Goal: Transaction & Acquisition: Purchase product/service

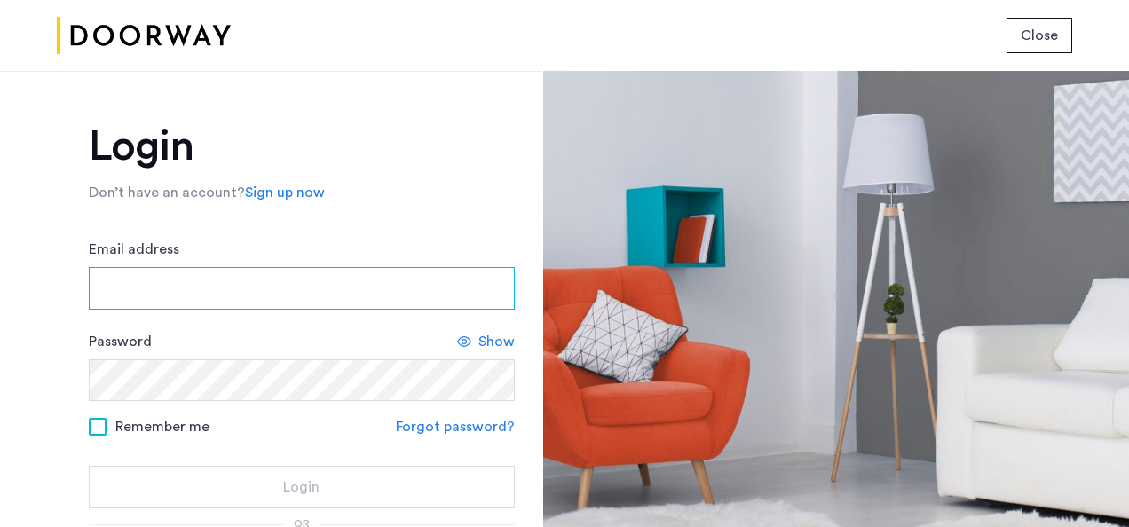
click at [277, 278] on input "Email address" at bounding box center [302, 288] width 426 height 43
type input "**********"
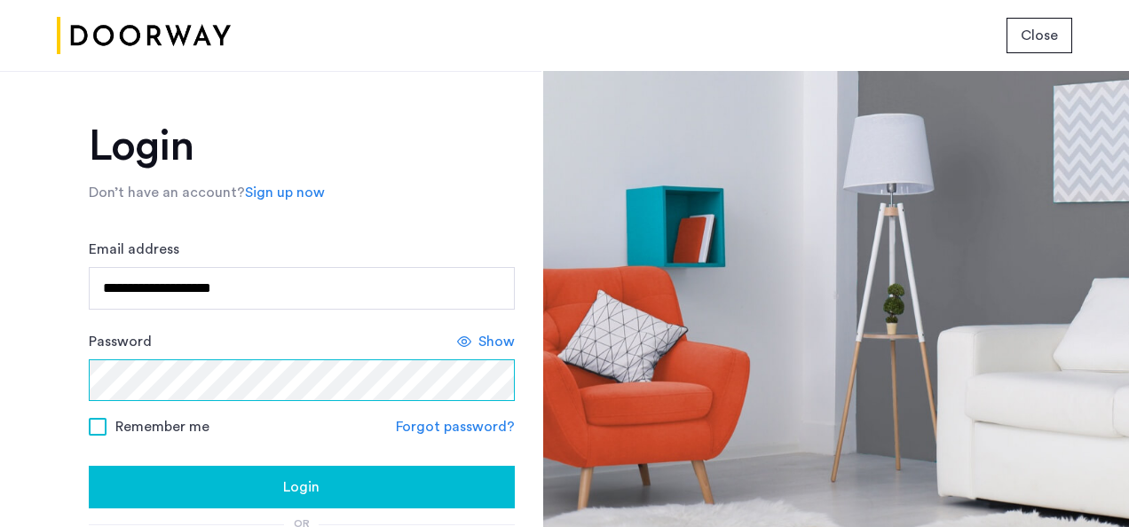
click at [89, 466] on button "Login" at bounding box center [302, 487] width 426 height 43
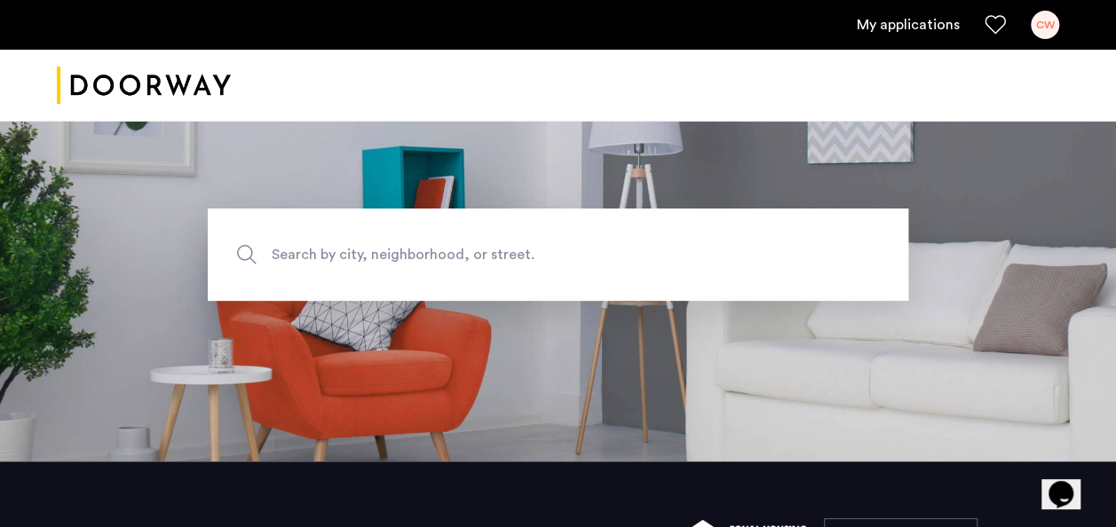
scroll to position [74, 0]
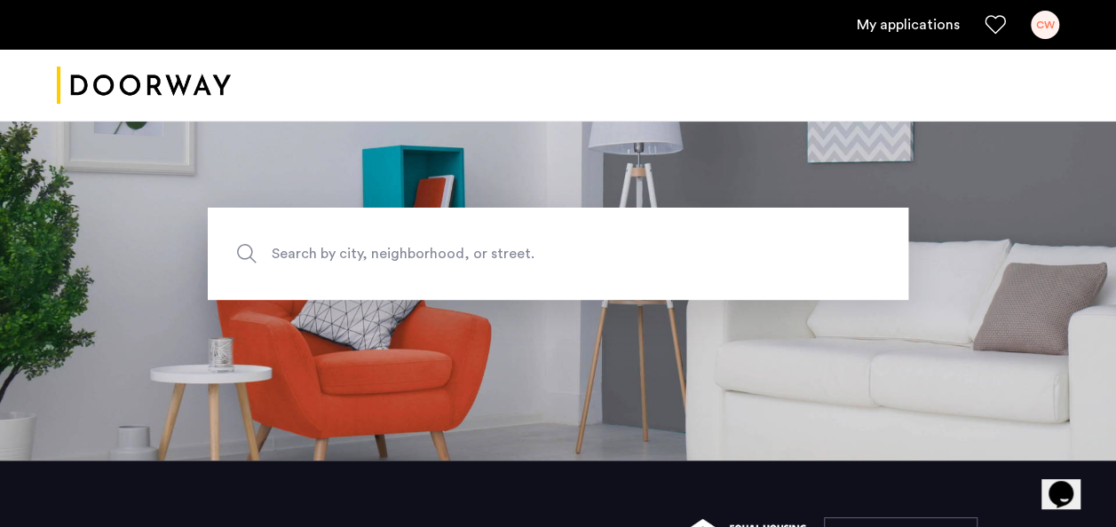
click at [1039, 24] on div "CW" at bounding box center [1045, 25] width 28 height 28
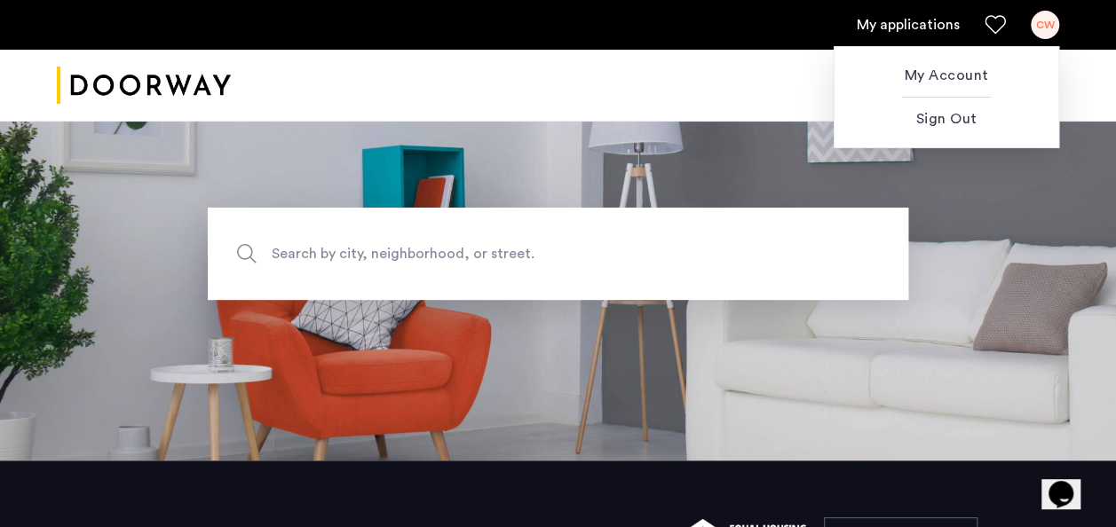
click at [910, 24] on div at bounding box center [558, 263] width 1116 height 527
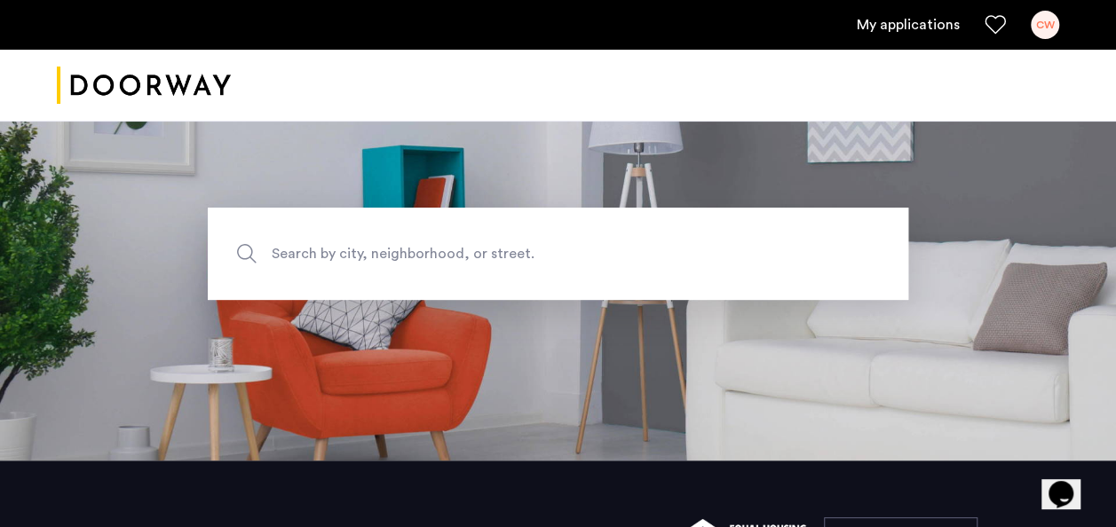
click at [907, 23] on link "My applications" at bounding box center [908, 24] width 103 height 21
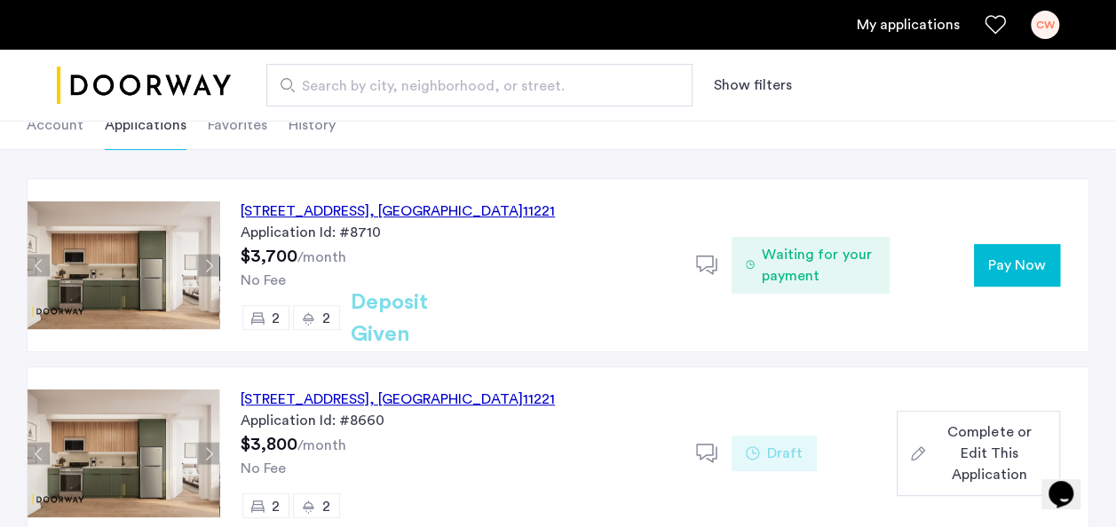
scroll to position [115, 0]
click at [786, 257] on span "Waiting for your payment" at bounding box center [819, 264] width 114 height 43
click at [478, 213] on div "972 Bushwick Avenue, Unit 6B, Brooklyn , NY 11221" at bounding box center [398, 210] width 314 height 21
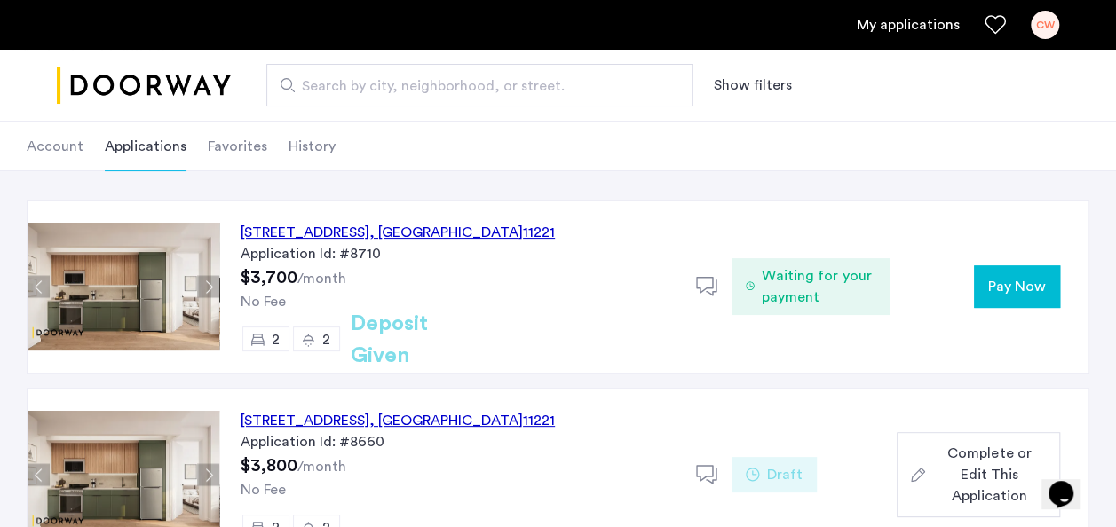
click at [1007, 291] on span "Pay Now" at bounding box center [1017, 286] width 58 height 21
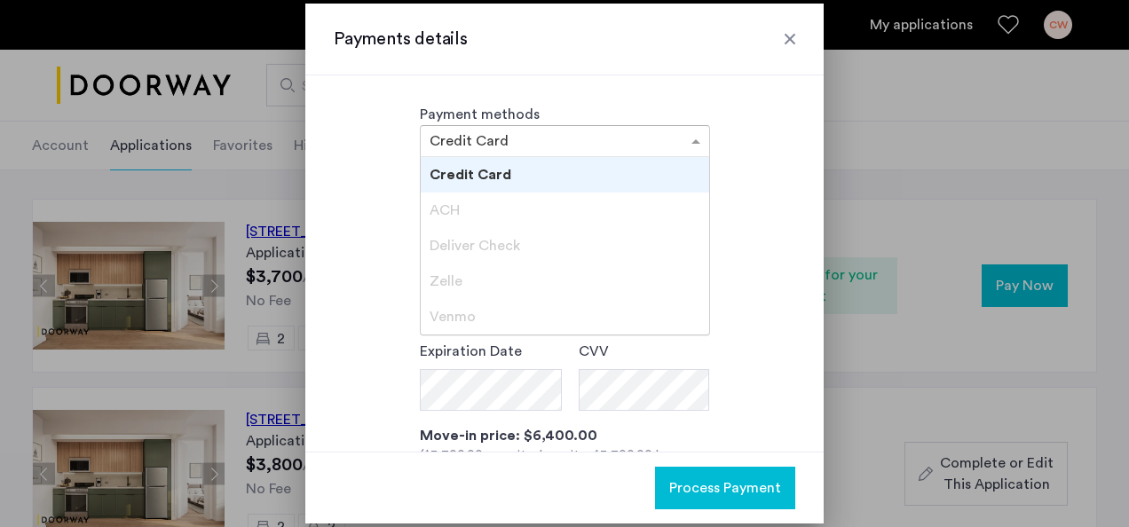
click at [639, 140] on input "text" at bounding box center [547, 143] width 235 height 12
click at [626, 176] on div "Credit Card" at bounding box center [565, 175] width 288 height 36
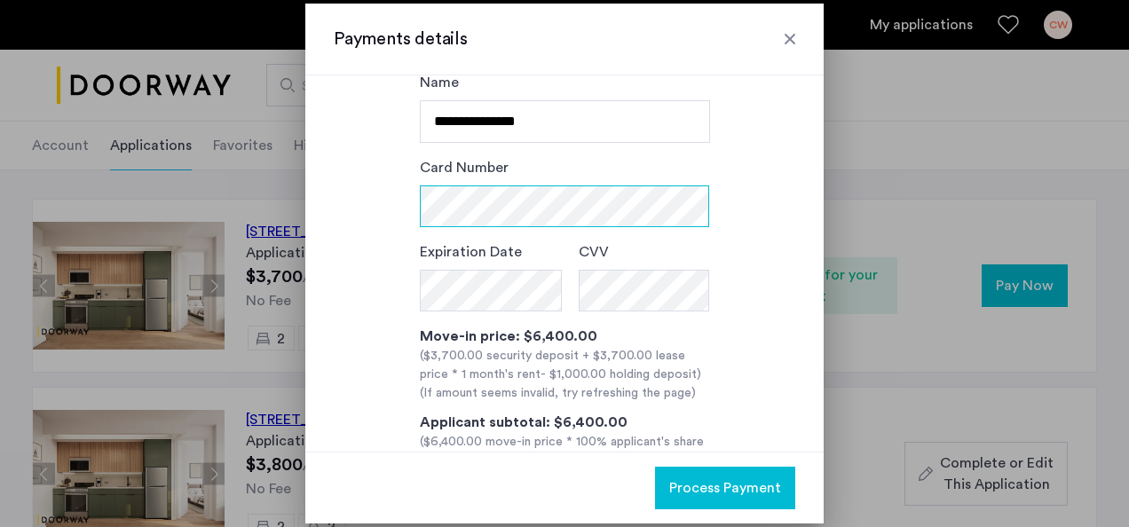
scroll to position [100, 0]
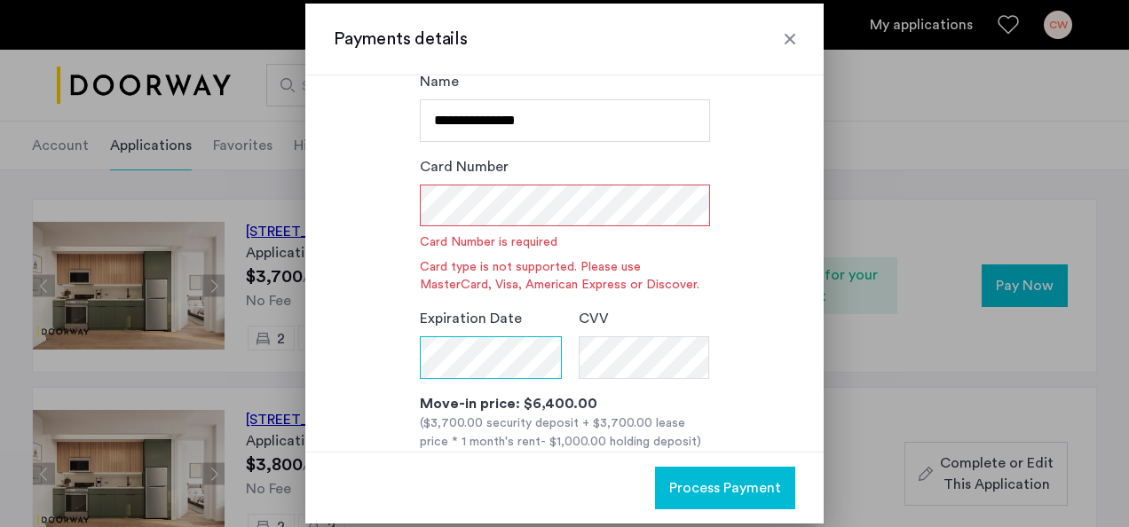
click at [506, 288] on form "**********" at bounding box center [565, 225] width 290 height 308
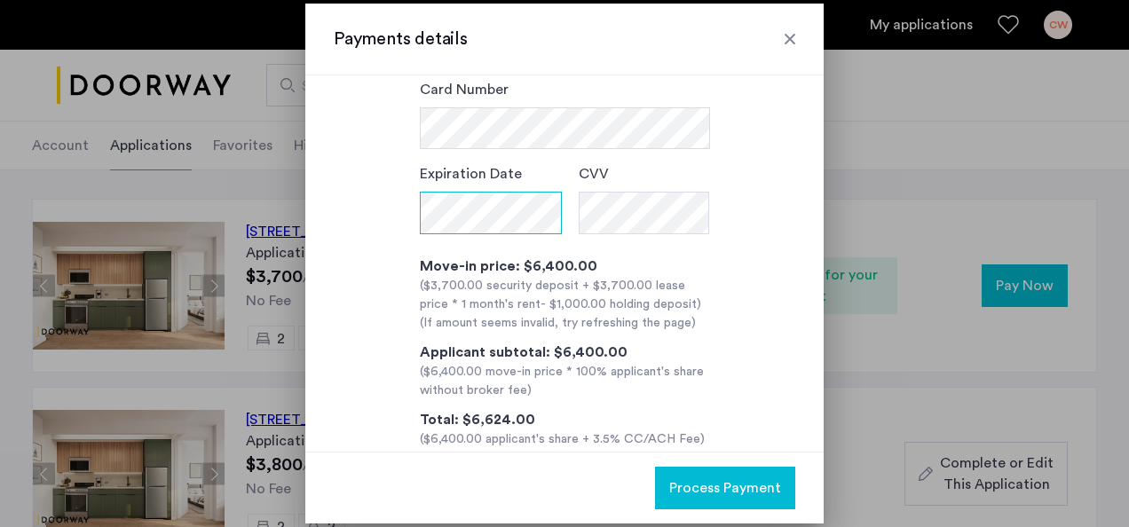
scroll to position [178, 0]
click at [788, 39] on div at bounding box center [790, 39] width 18 height 18
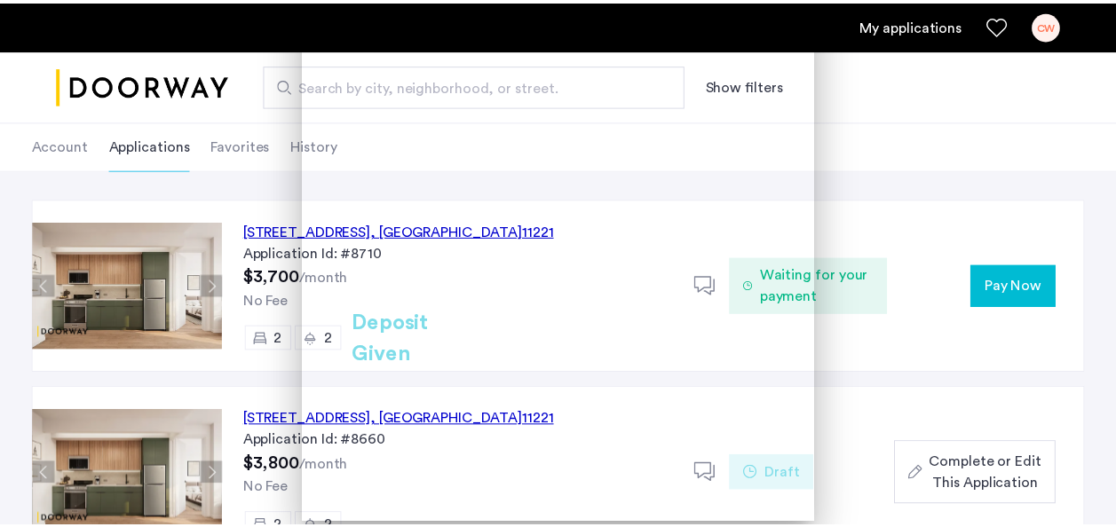
scroll to position [92, 0]
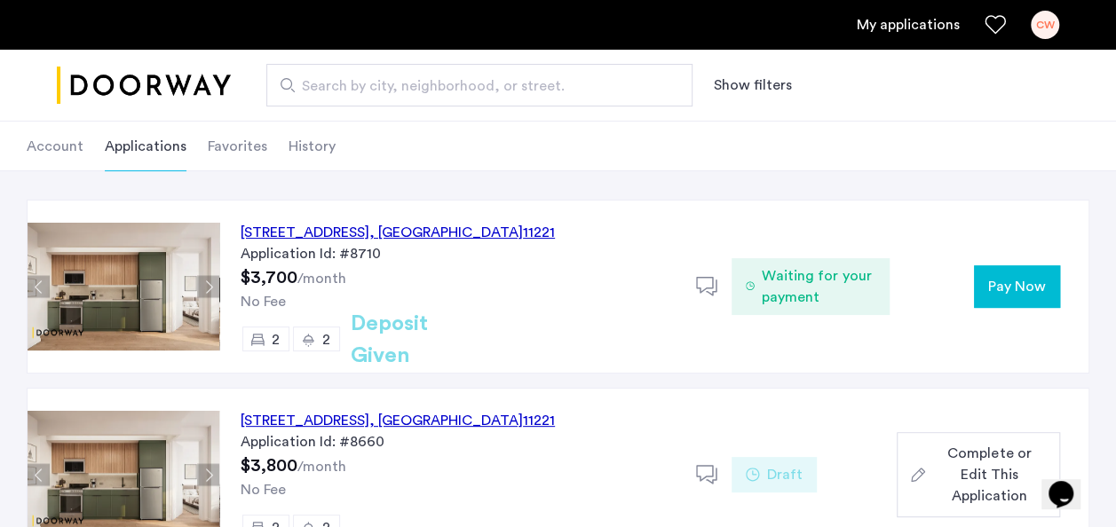
click at [1004, 278] on span "Pay Now" at bounding box center [1017, 286] width 58 height 21
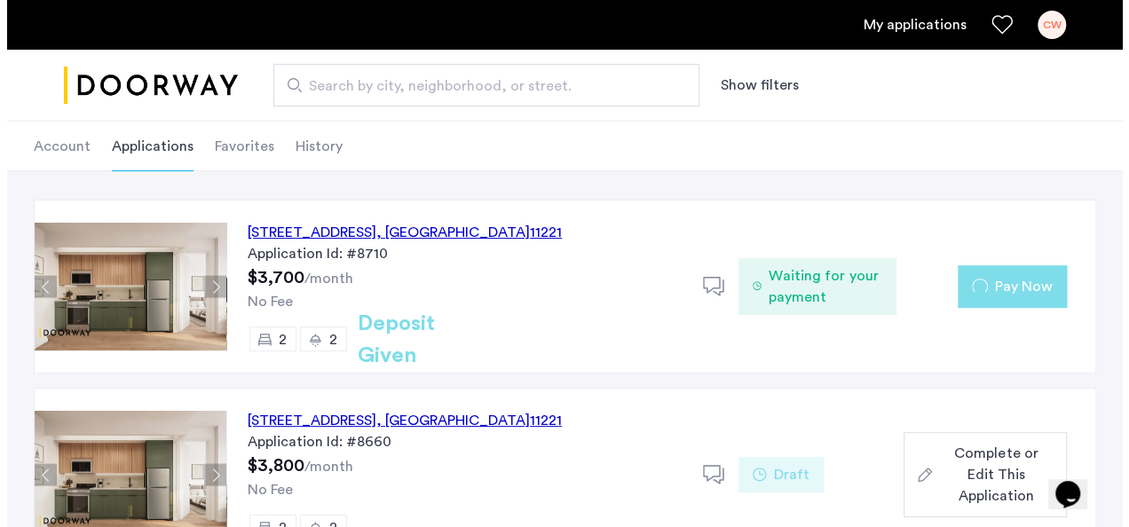
scroll to position [0, 0]
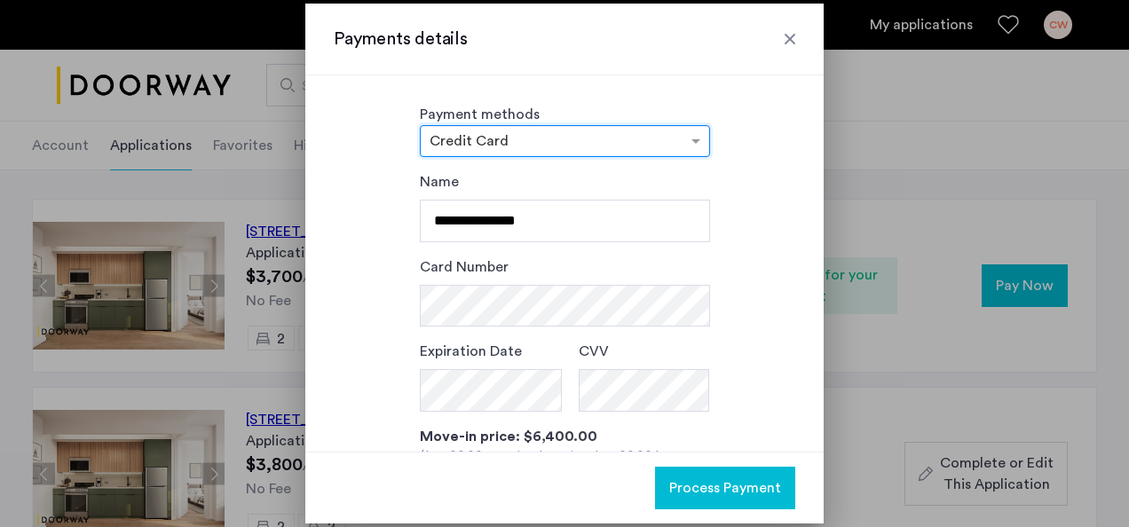
click at [577, 130] on div at bounding box center [565, 140] width 288 height 21
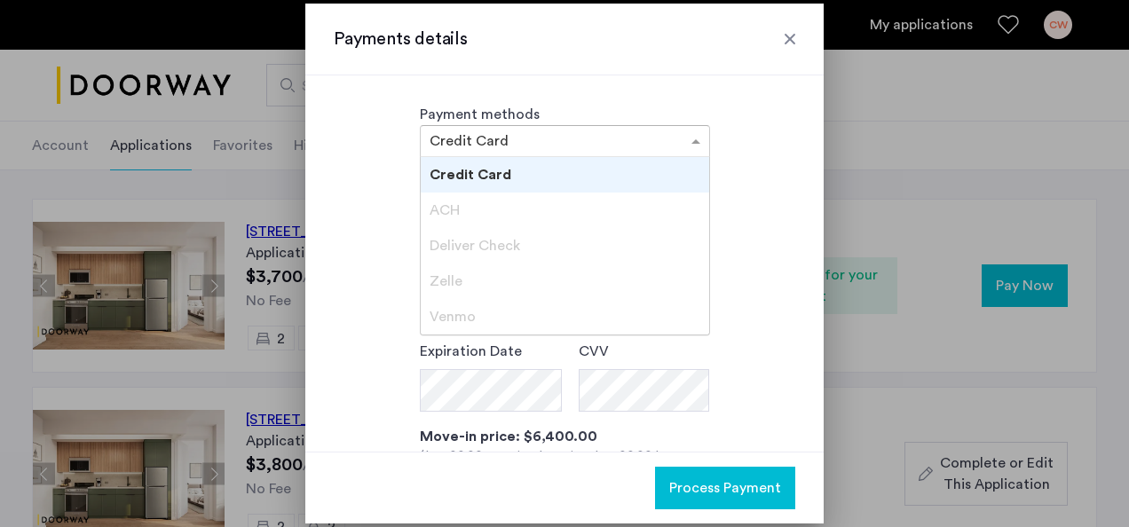
click at [462, 272] on div "Zelle" at bounding box center [565, 282] width 288 height 36
click at [579, 178] on div "Credit Card" at bounding box center [565, 175] width 288 height 36
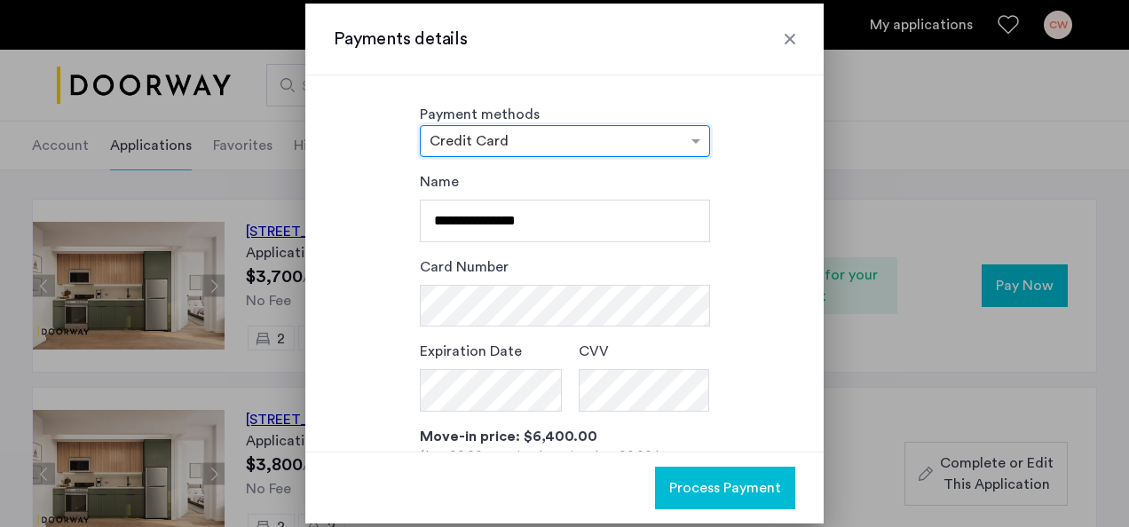
click at [559, 143] on input "text" at bounding box center [547, 143] width 235 height 12
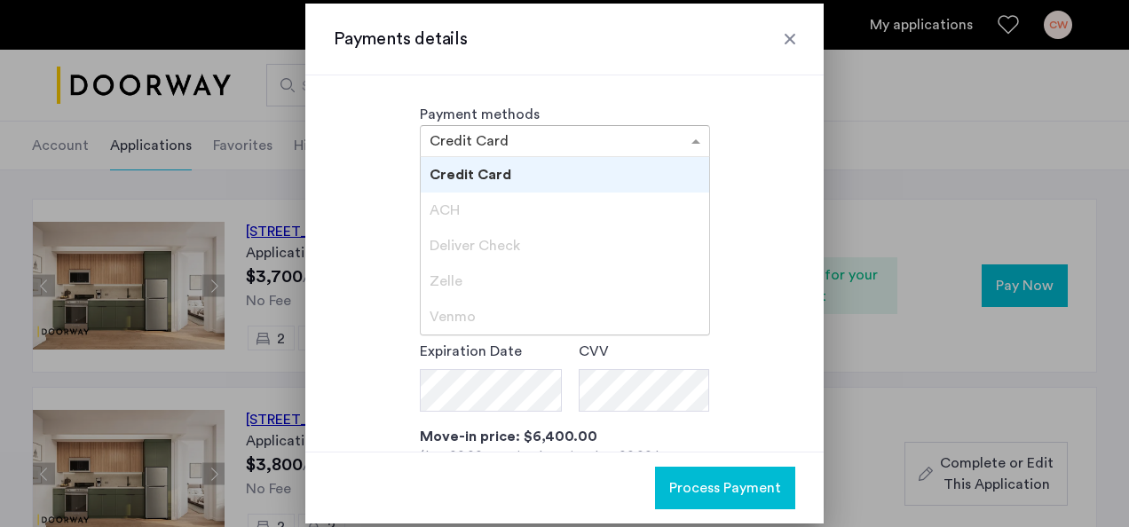
click at [446, 211] on span "ACH" at bounding box center [445, 210] width 30 height 14
click at [458, 242] on span "Deliver Check" at bounding box center [475, 246] width 91 height 14
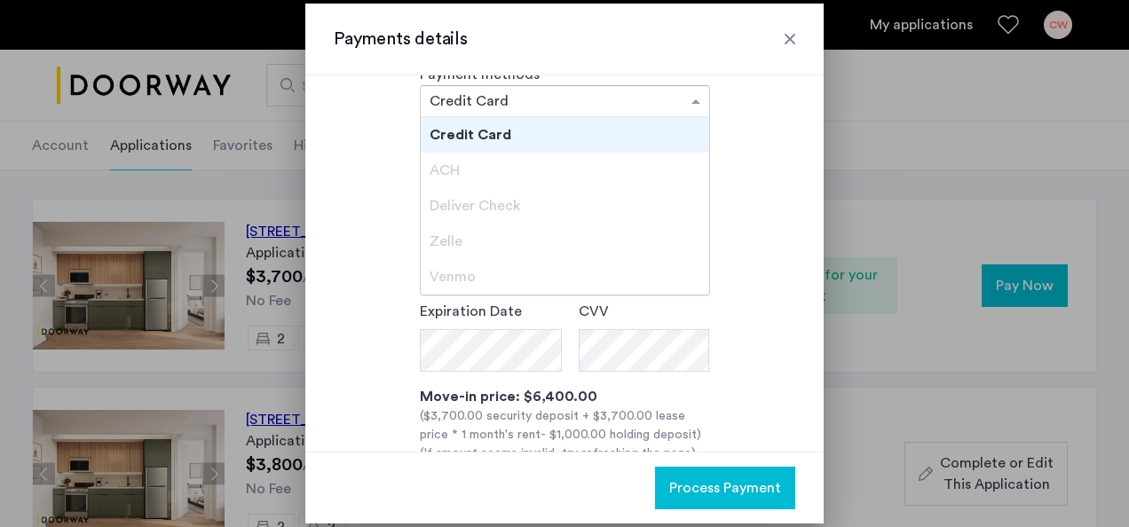
scroll to position [25, 0]
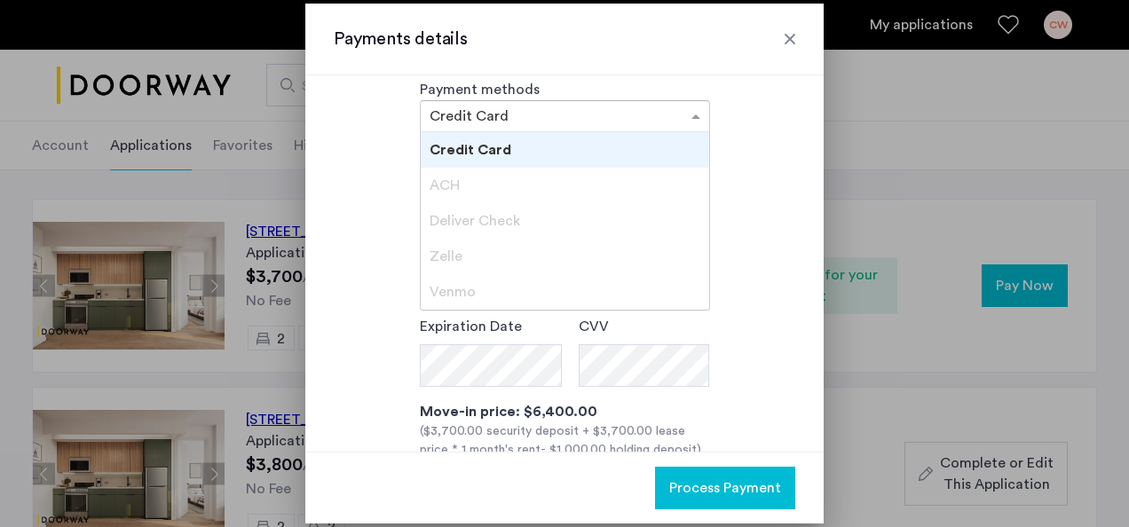
click at [521, 137] on div "Credit Card" at bounding box center [565, 150] width 288 height 36
click at [568, 107] on div at bounding box center [565, 116] width 288 height 21
click at [784, 37] on div at bounding box center [790, 39] width 18 height 18
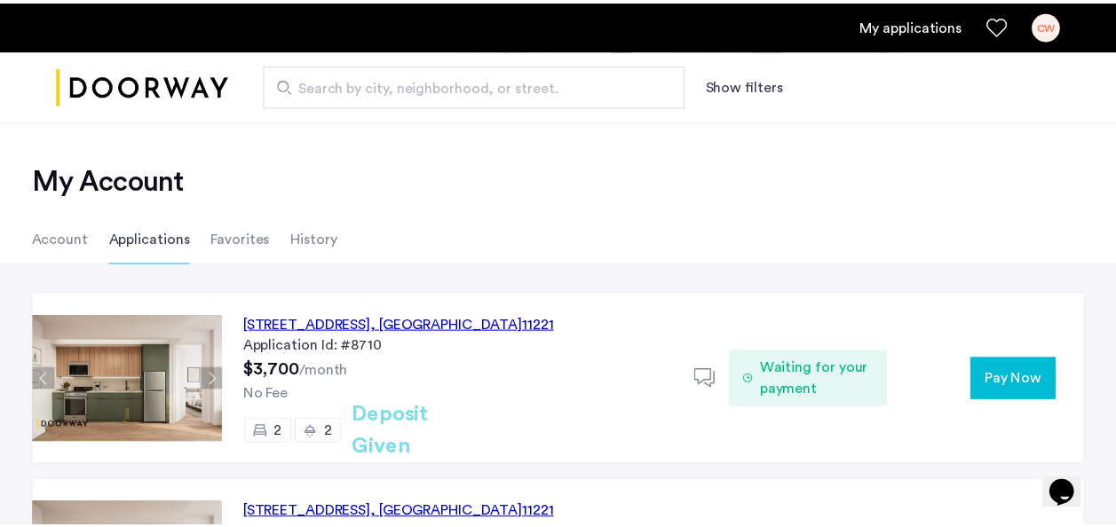
scroll to position [92, 0]
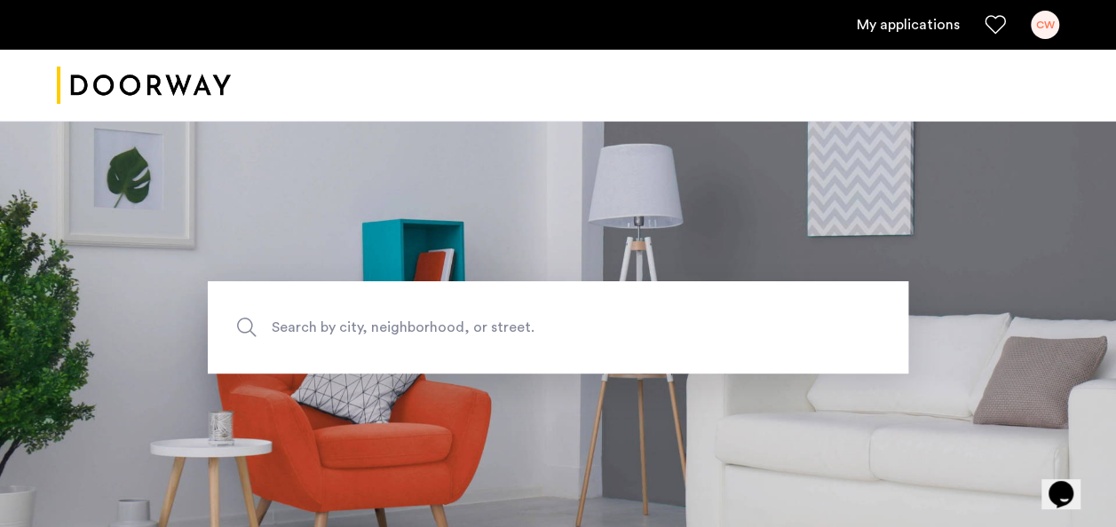
click at [1044, 17] on div "CW" at bounding box center [1045, 25] width 28 height 28
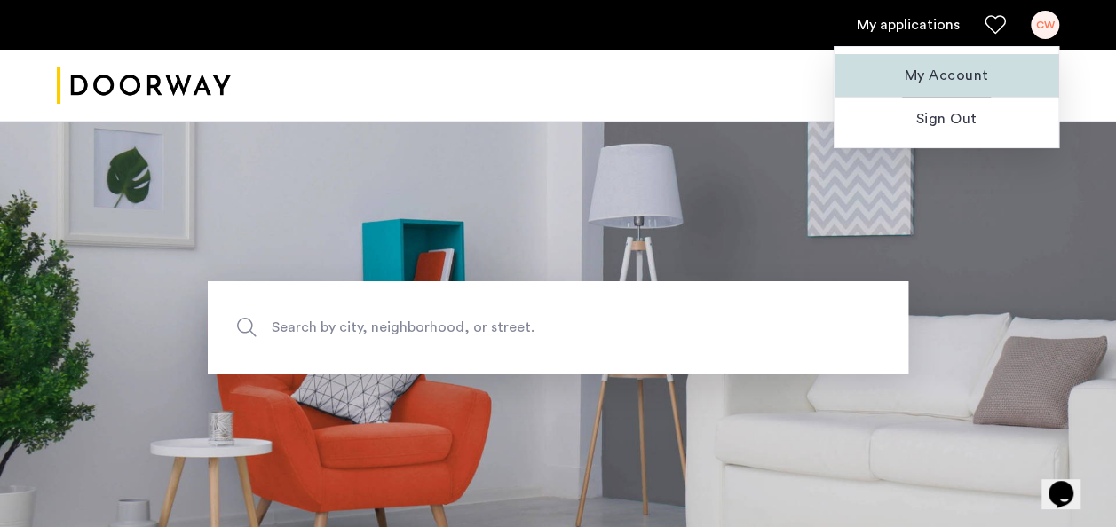
click at [965, 83] on span "My Account" at bounding box center [946, 75] width 195 height 21
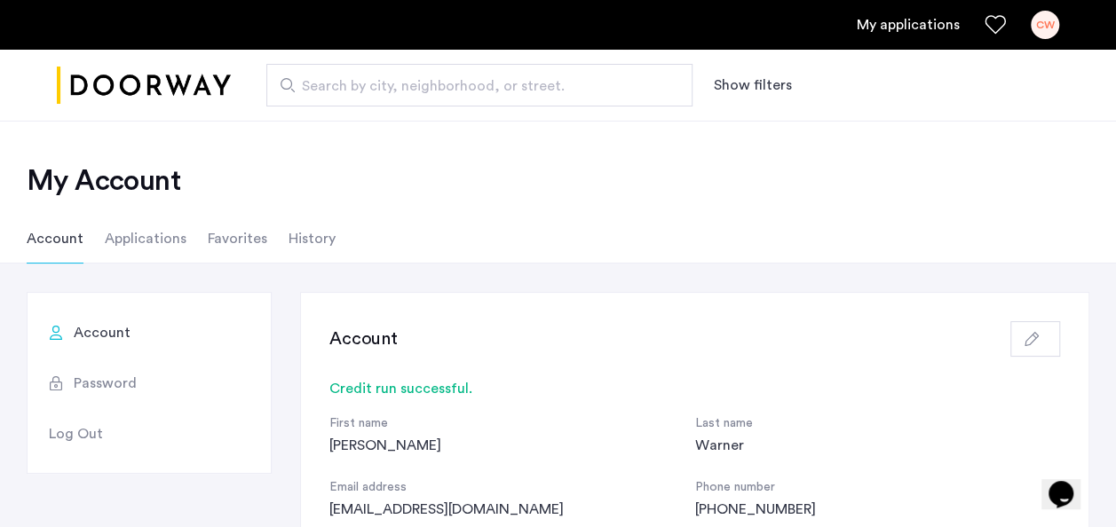
scroll to position [98, 0]
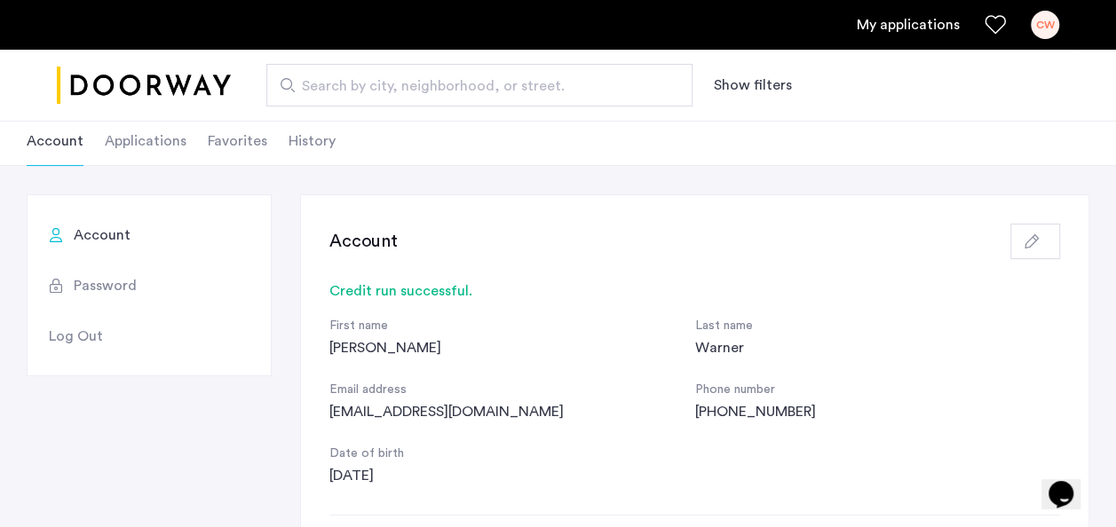
click at [888, 14] on link "My applications" at bounding box center [908, 24] width 103 height 21
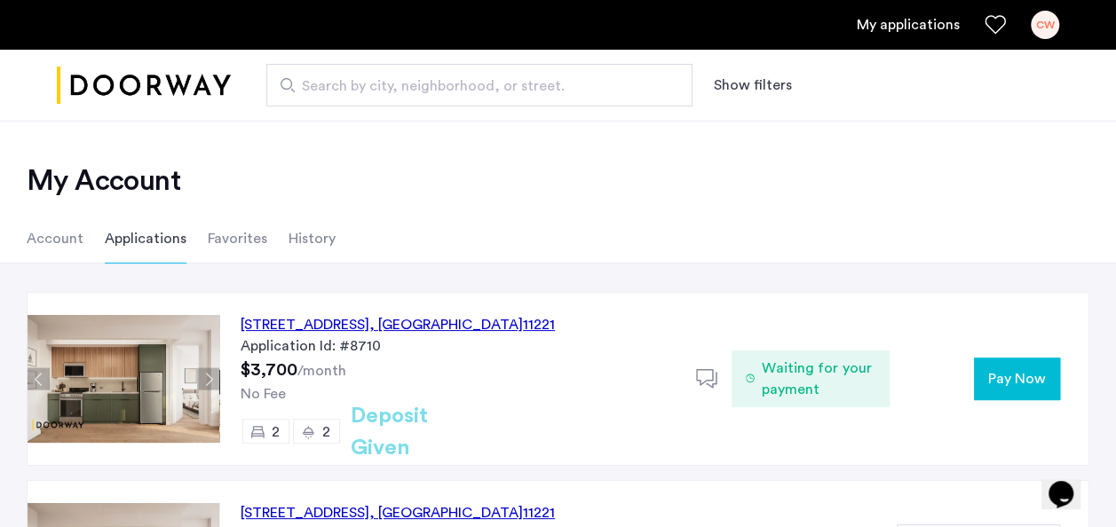
click at [1010, 376] on span "Pay Now" at bounding box center [1017, 378] width 58 height 21
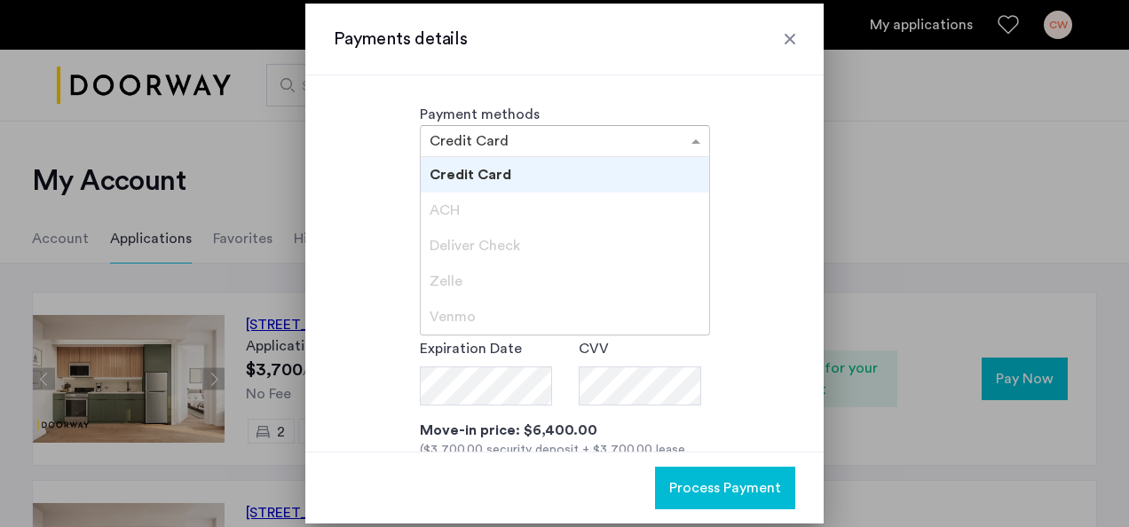
click at [693, 140] on span at bounding box center [698, 140] width 22 height 21
click at [440, 206] on span "ACH" at bounding box center [445, 210] width 30 height 14
click at [474, 183] on div "Credit Card" at bounding box center [565, 175] width 288 height 36
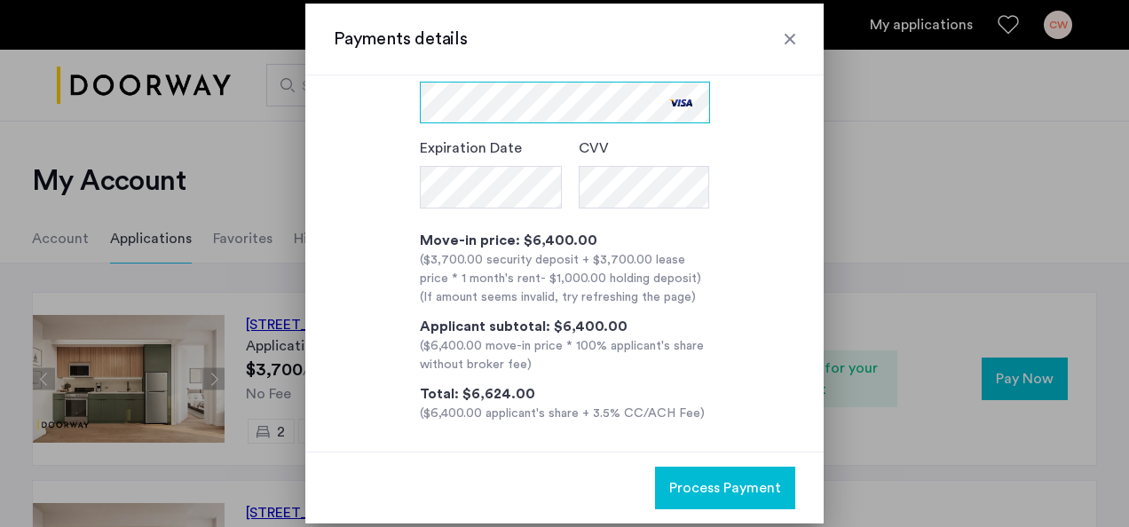
scroll to position [211, 0]
